Goal: Communication & Community: Answer question/provide support

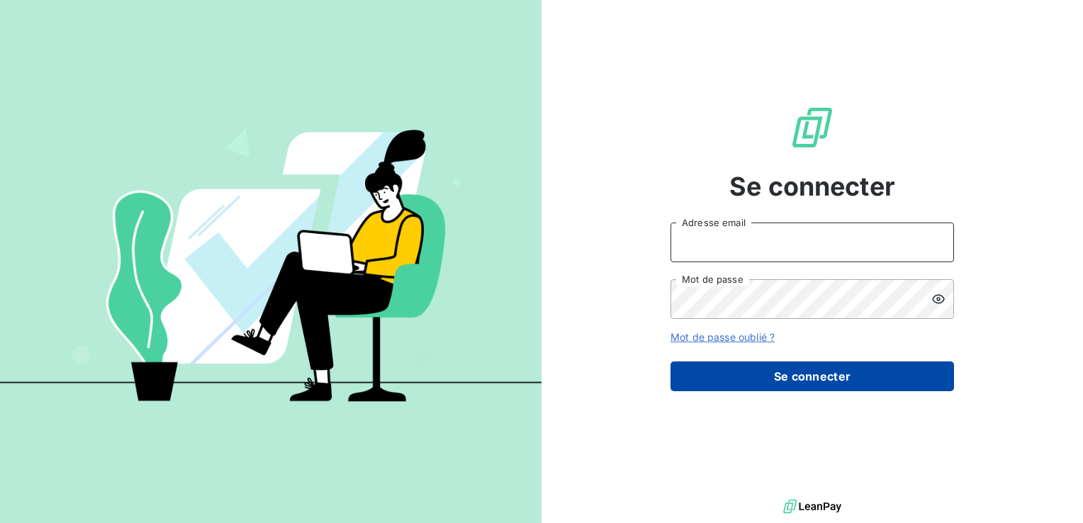
type input "[EMAIL_ADDRESS][DOMAIN_NAME]"
drag, startPoint x: 717, startPoint y: 363, endPoint x: 725, endPoint y: 363, distance: 7.8
click at [717, 363] on button "Se connecter" at bounding box center [811, 376] width 283 height 30
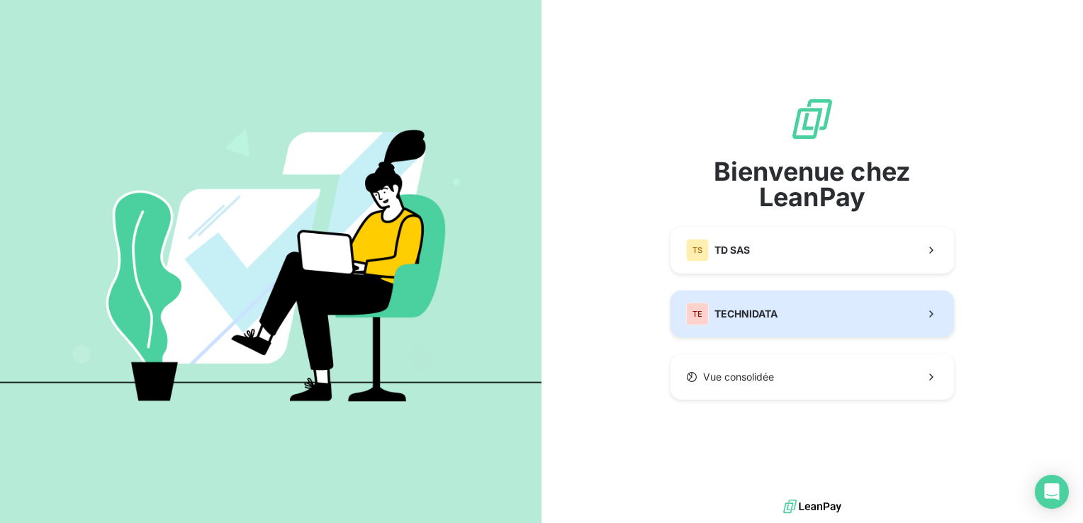
click at [767, 328] on button "TE TECHNIDATA" at bounding box center [811, 313] width 283 height 47
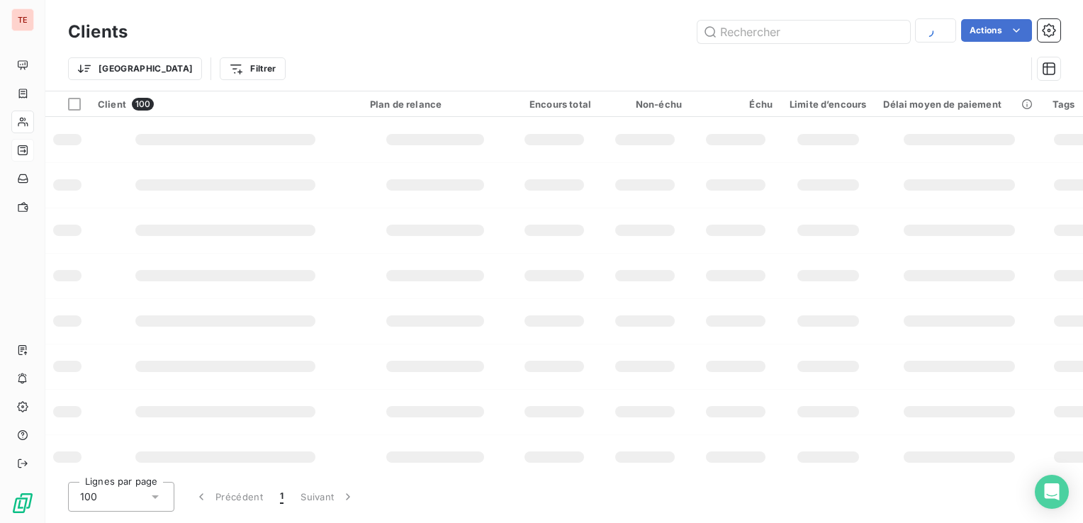
click at [26, 151] on icon at bounding box center [22, 150] width 11 height 11
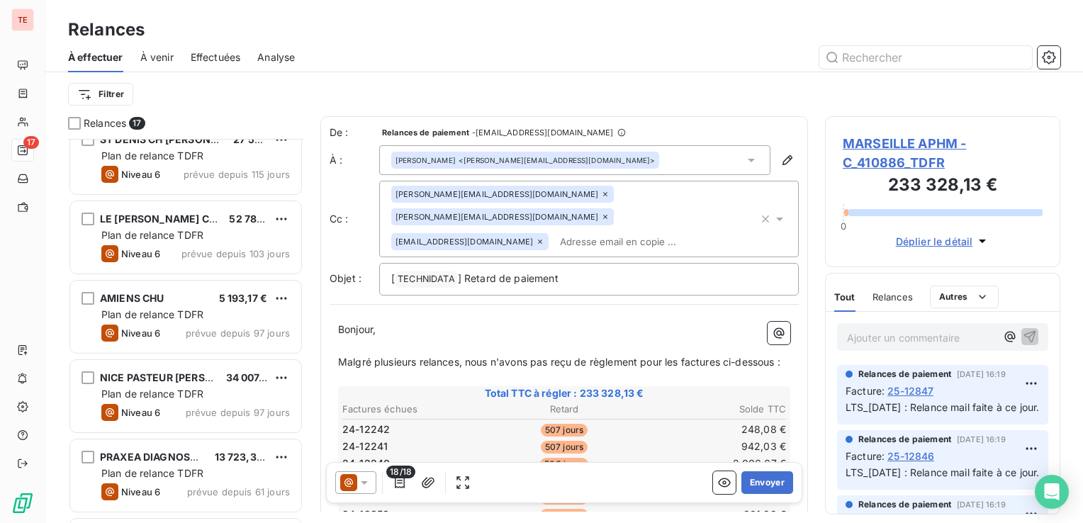
scroll to position [965, 0]
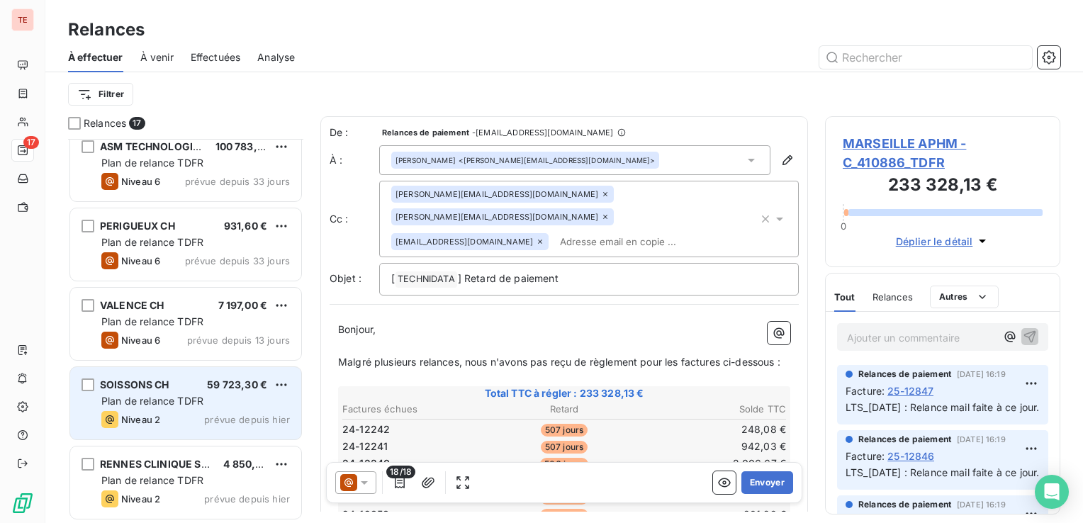
click at [198, 429] on div "SOISSONS CH 59 723,30 € Plan de relance TDFR Niveau 2 prévue depuis hier" at bounding box center [185, 403] width 231 height 72
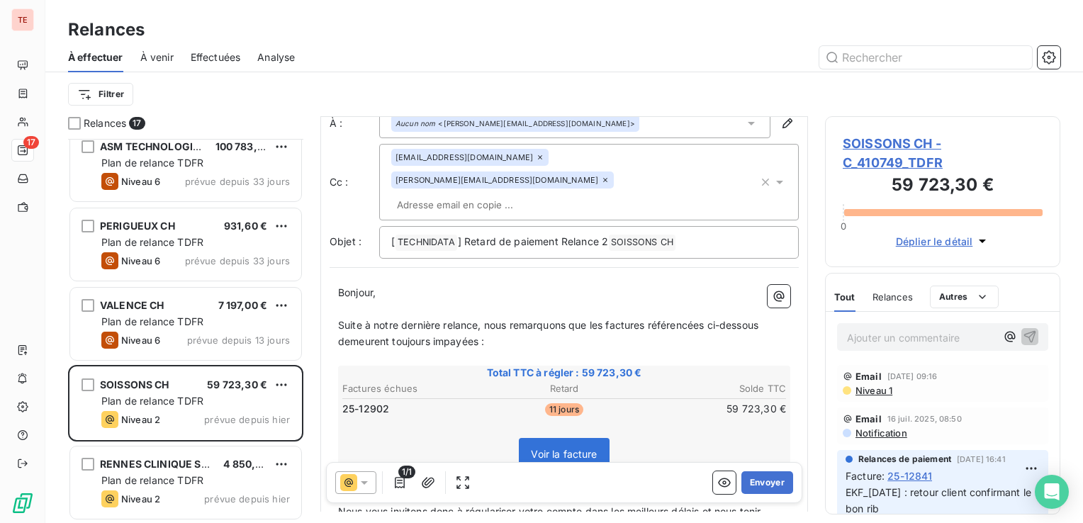
scroll to position [71, 0]
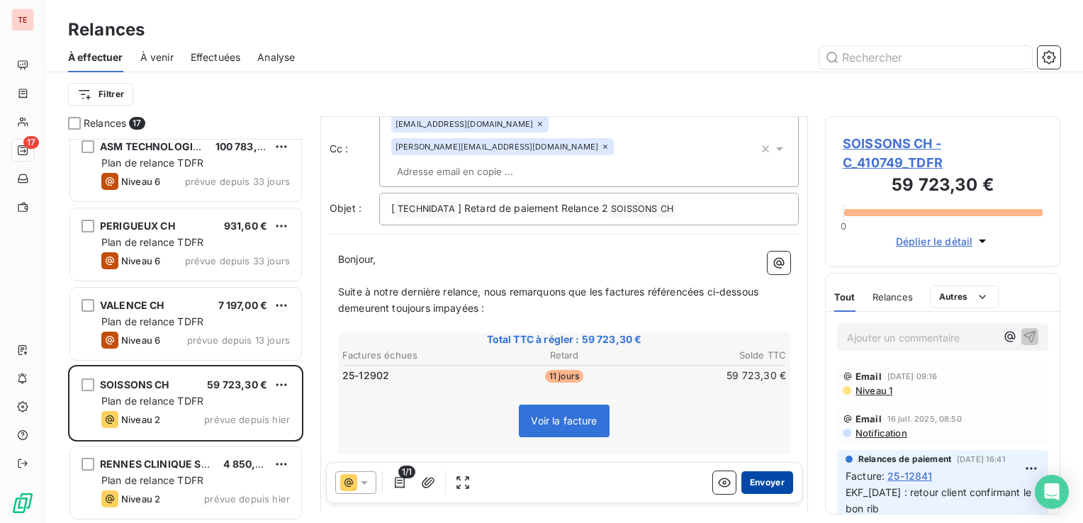
click at [774, 483] on button "Envoyer" at bounding box center [767, 482] width 52 height 23
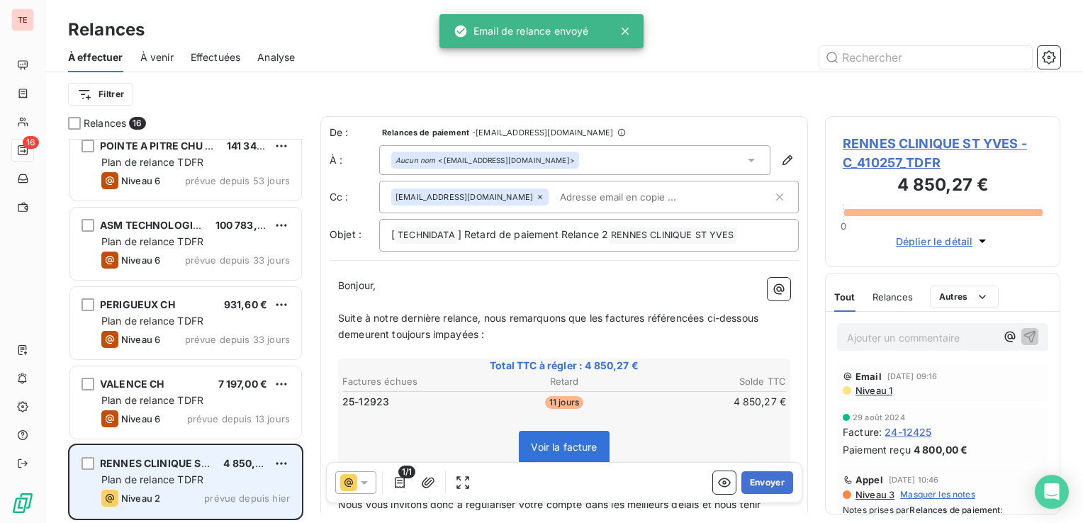
scroll to position [886, 0]
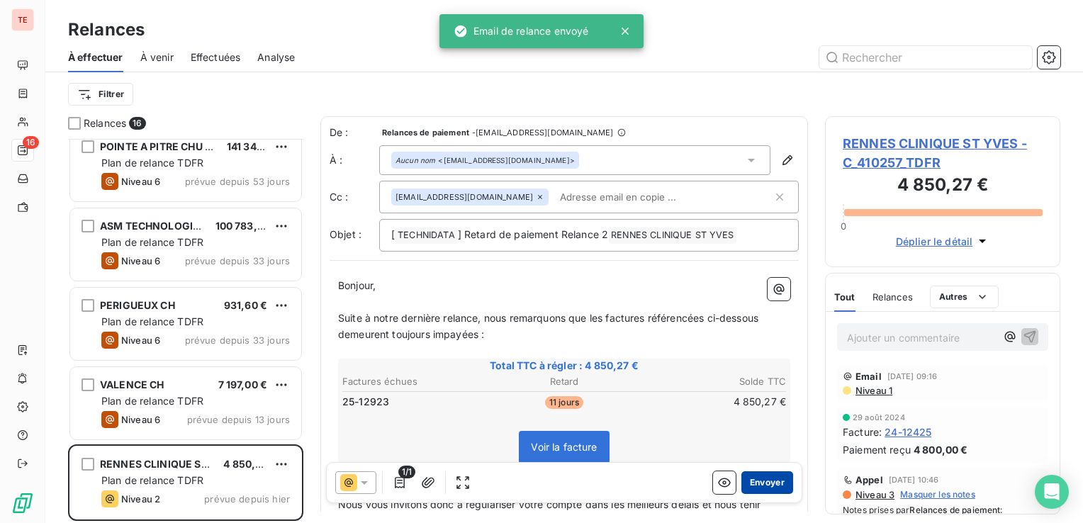
click at [748, 484] on button "Envoyer" at bounding box center [767, 482] width 52 height 23
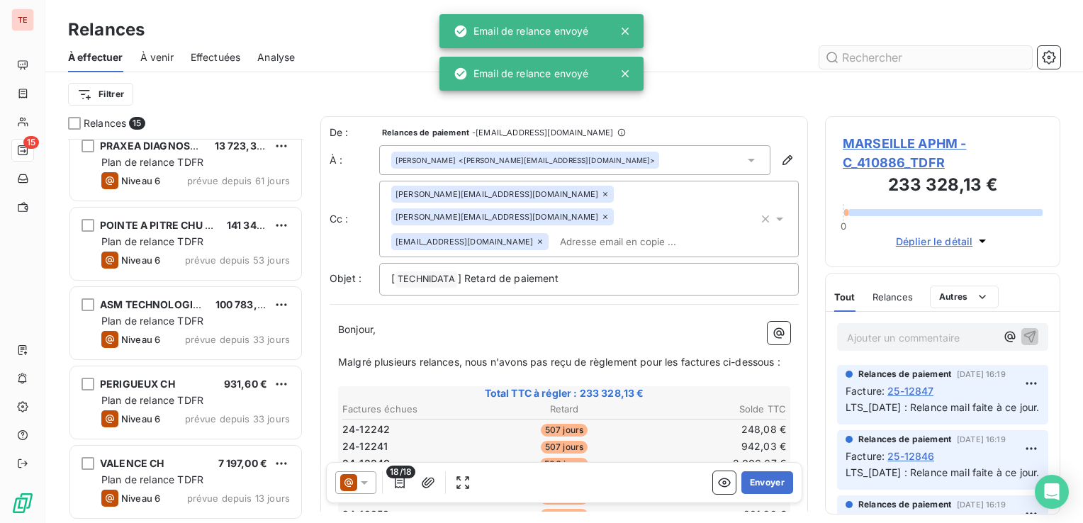
scroll to position [806, 0]
